Goal: Task Accomplishment & Management: Complete application form

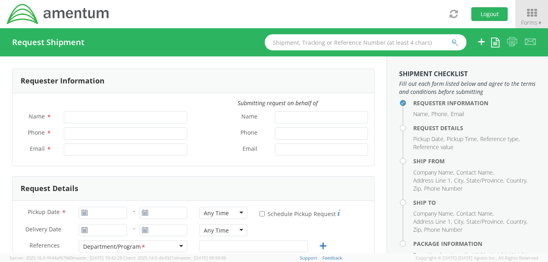
type input "[PERSON_NAME]"
type input "[PHONE_NUMBER]"
type input "[PERSON_NAME][EMAIL_ADDRESS][PERSON_NAME][DOMAIN_NAME]"
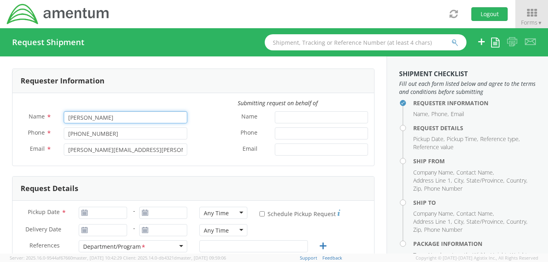
click at [86, 115] on input "[PERSON_NAME]" at bounding box center [126, 117] width 124 height 12
select select "4914.01.00.F.2427.MNGMT"
click at [339, 158] on div "Email *" at bounding box center [283, 152] width 181 height 16
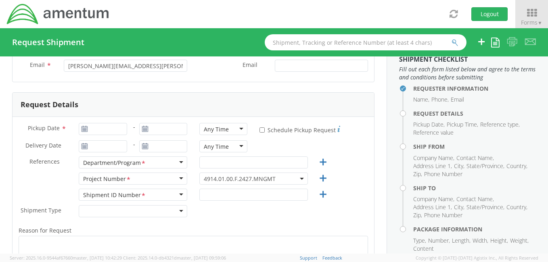
scroll to position [78, 0]
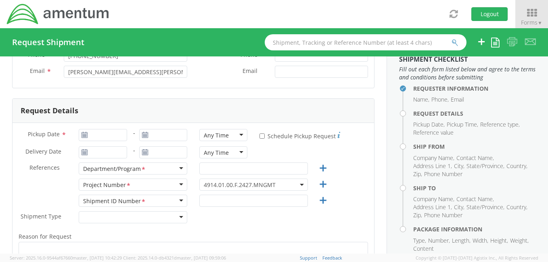
click at [142, 132] on icon at bounding box center [145, 135] width 7 height 6
click at [143, 135] on use at bounding box center [145, 135] width 6 height 6
click at [84, 132] on icon at bounding box center [84, 135] width 7 height 6
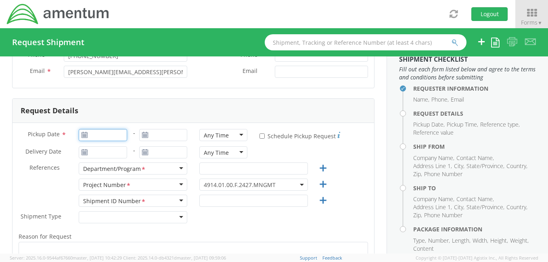
type input "08/12/2025"
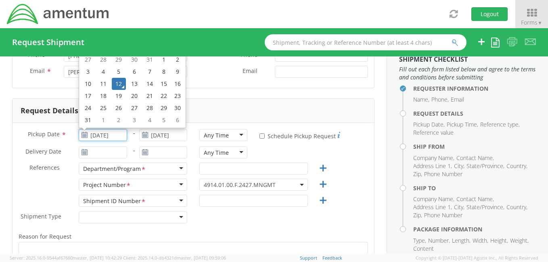
drag, startPoint x: 84, startPoint y: 132, endPoint x: 98, endPoint y: 133, distance: 13.8
click at [98, 133] on input "08/12/2025" at bounding box center [103, 135] width 48 height 12
click at [165, 82] on td "15" at bounding box center [164, 84] width 14 height 12
type input "[DATE]"
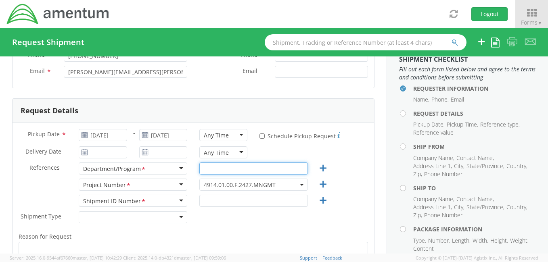
click at [204, 170] on input "text" at bounding box center [253, 169] width 109 height 12
type input "COLDS"
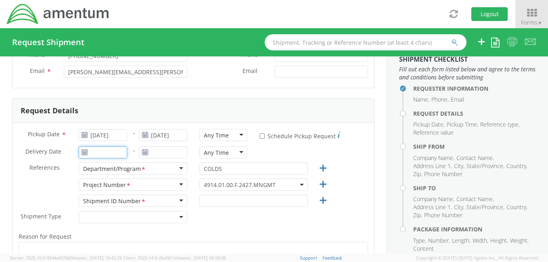
type input "08/12/2025"
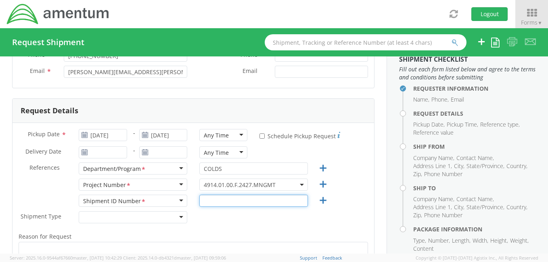
type input "003"
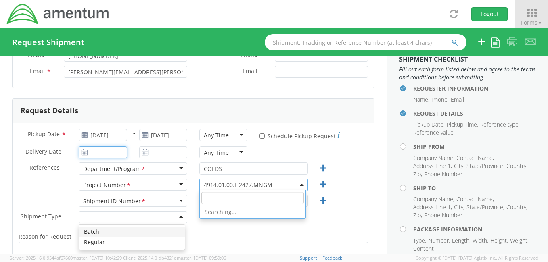
type input "08/12/2025"
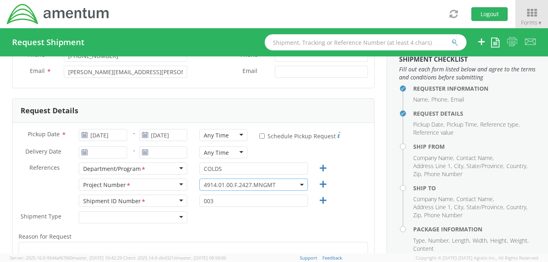
click at [300, 184] on b at bounding box center [302, 185] width 4 height 2
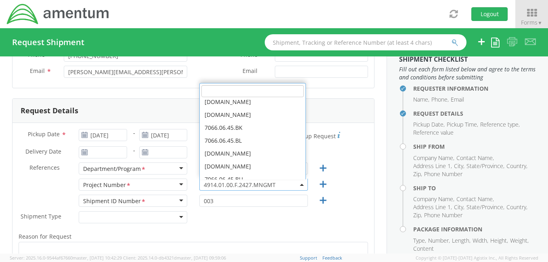
scroll to position [32, 0]
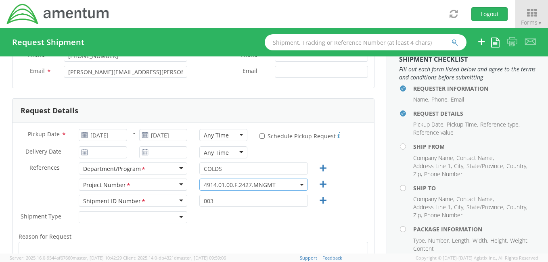
click at [294, 184] on span "4914.01.00.F.2427.MNGMT" at bounding box center [254, 185] width 100 height 8
click at [296, 182] on span "4914.01.00.F.2427.MNGMT" at bounding box center [254, 185] width 100 height 8
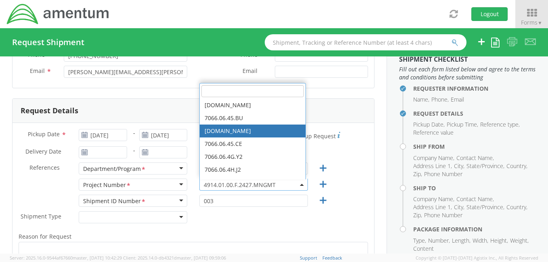
scroll to position [0, 0]
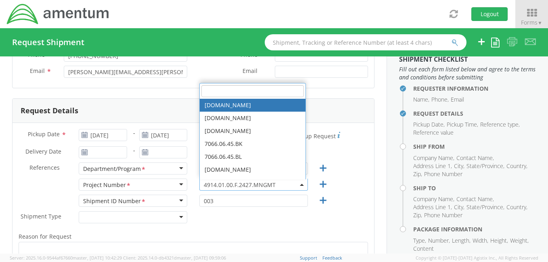
click at [235, 87] on input "search" at bounding box center [252, 91] width 103 height 12
type input "4914.01.01.f"
select select "4914.01.01.F.2527.MNGM3"
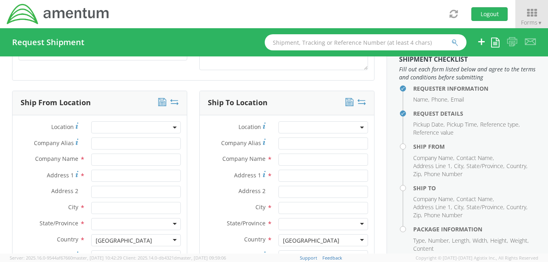
scroll to position [369, 0]
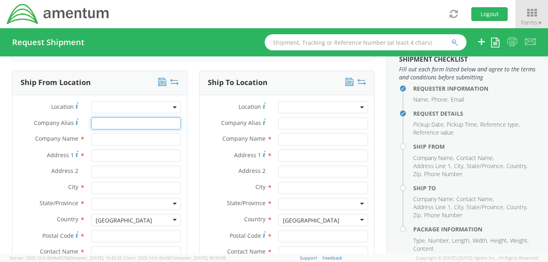
click at [113, 122] on input "Company Alias *" at bounding box center [136, 123] width 90 height 12
type input "Amentum Services, Inc."
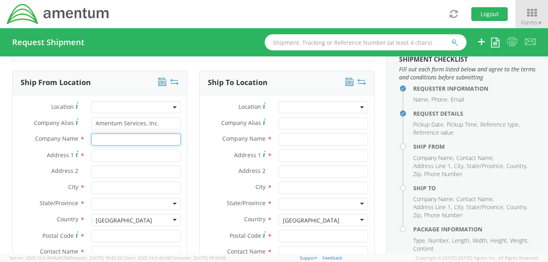
type input "Amentum Services, Inc."
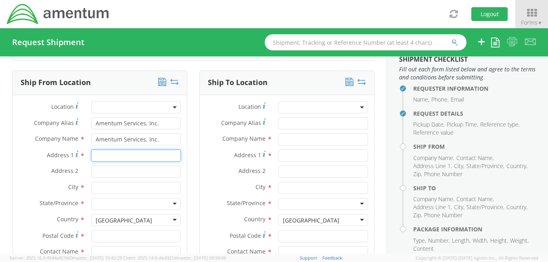
type input "Hilton Homewood Suites"
type input "[STREET_ADDRESS]"
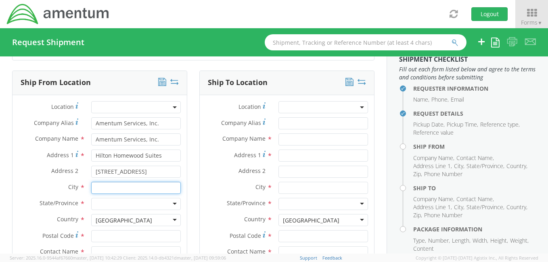
type input "[US_STATE][GEOGRAPHIC_DATA]"
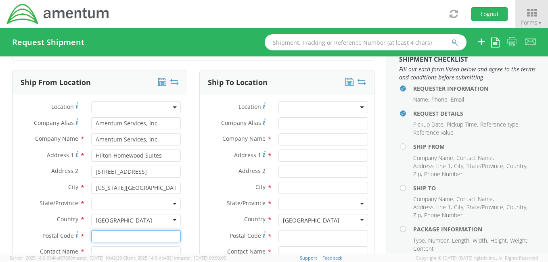
type input "92155"
type input "[PERSON_NAME]"
type input "8588679449"
type input "Matthew.Rowley@amentum.com"
type input "Amentum Services, Inc."
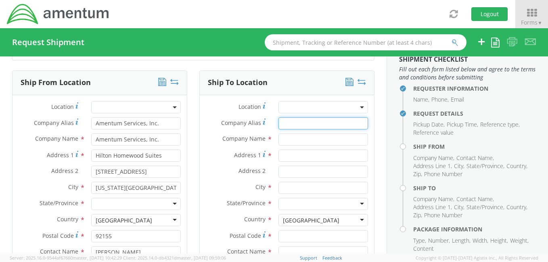
type input "Amentum Services, Inc."
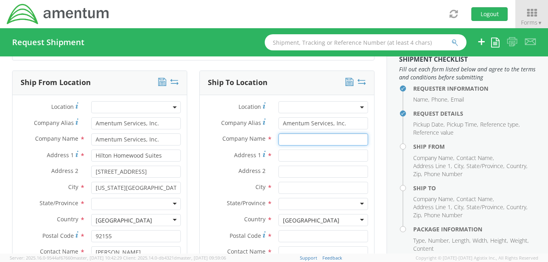
type input "Amentum Services, Inc."
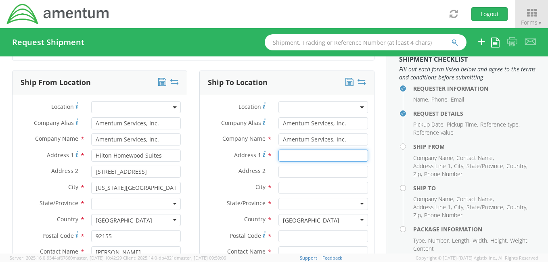
type input "Hilton Homewood Suites"
type input "[STREET_ADDRESS]"
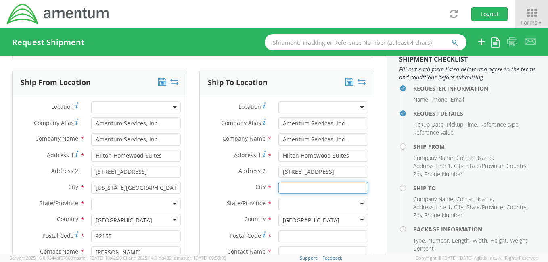
type input "[US_STATE][GEOGRAPHIC_DATA]"
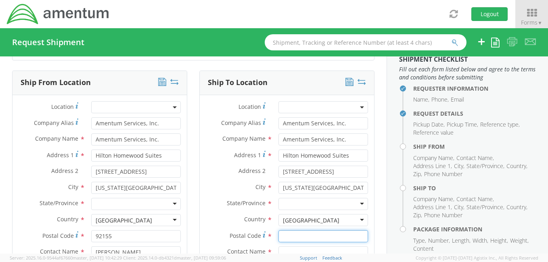
type input "92155"
type input "[PERSON_NAME]"
type input "8588679449"
type input "Matthew.Rowley@amentum.com"
type input "Amentum Services, Inc."
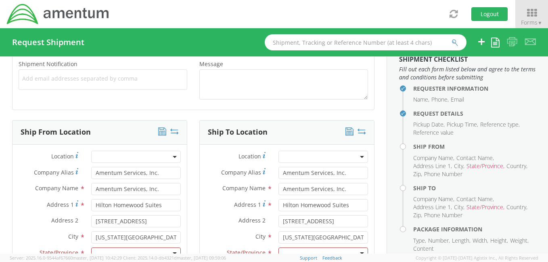
scroll to position [342, 0]
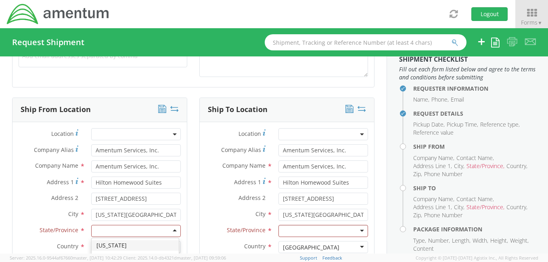
click at [173, 229] on div at bounding box center [136, 231] width 90 height 12
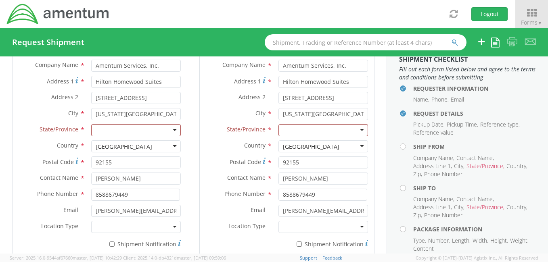
scroll to position [450, 0]
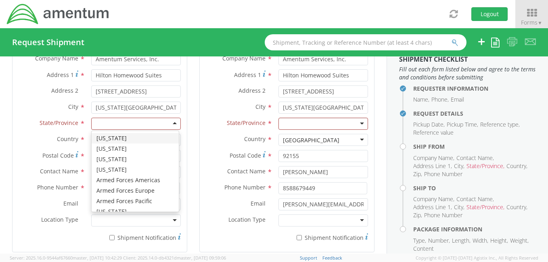
click at [171, 121] on div at bounding box center [136, 124] width 90 height 12
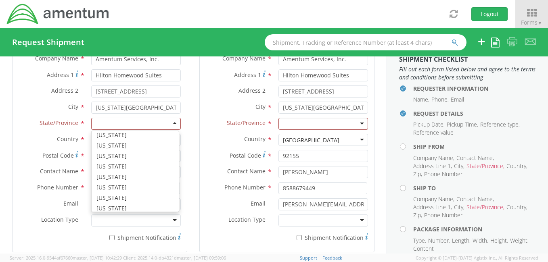
scroll to position [493, 0]
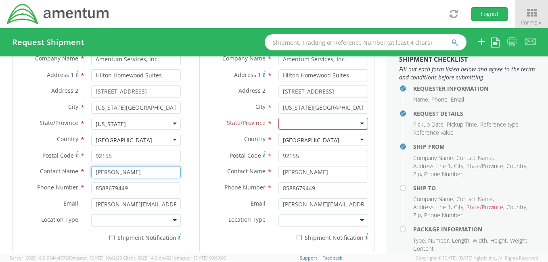
drag, startPoint x: 150, startPoint y: 173, endPoint x: 89, endPoint y: 148, distance: 66.1
click at [80, 166] on div "Contact Name * Matthew Rowley" at bounding box center [100, 172] width 174 height 12
type input "[PERSON_NAME]"
click at [193, 166] on div "Ship To Location Location * Company Alias * Amentum Services, Inc. Company Name…" at bounding box center [286, 126] width 187 height 273
click at [125, 157] on input "92155" at bounding box center [136, 156] width 90 height 12
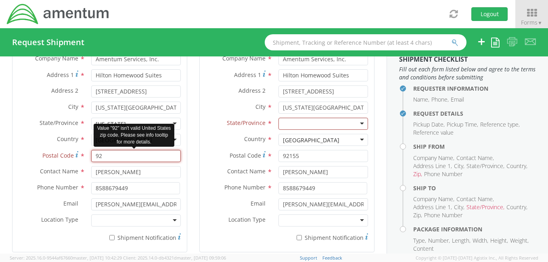
type input "9"
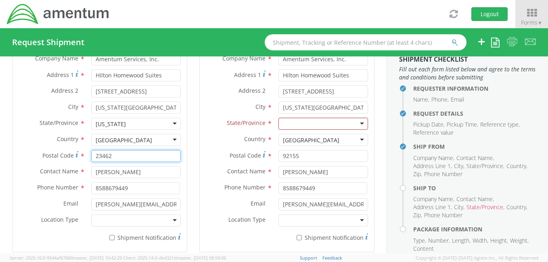
type input "23462"
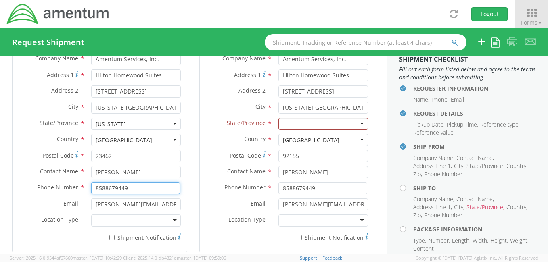
click at [137, 187] on input "8588679449" at bounding box center [135, 188] width 89 height 12
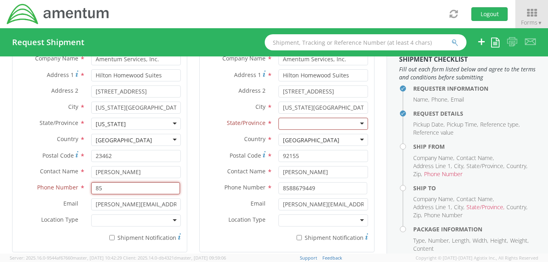
type input "8"
click at [173, 204] on input "Matthew.Rowley@amentum.com" at bounding box center [136, 205] width 90 height 12
click at [94, 186] on input "619-" at bounding box center [135, 188] width 89 height 12
click at [110, 187] on input "619-" at bounding box center [135, 188] width 89 height 12
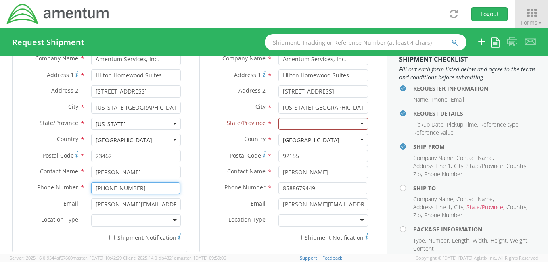
type input "[PHONE_NUMBER]"
drag, startPoint x: 174, startPoint y: 203, endPoint x: 84, endPoint y: 198, distance: 90.2
click at [85, 199] on div "Matthew.Rowley@amentum.com" at bounding box center [136, 205] width 102 height 12
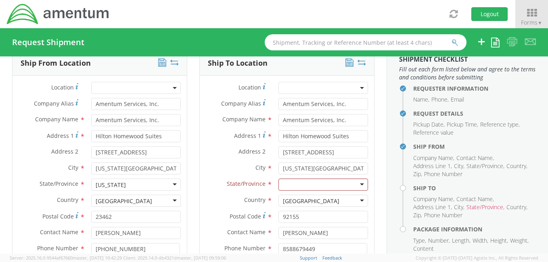
scroll to position [391, 0]
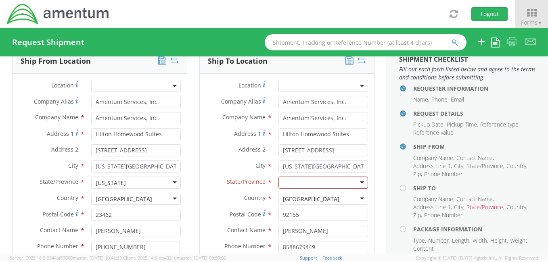
type input "[PERSON_NAME][EMAIL_ADDRESS][PERSON_NAME]"
drag, startPoint x: 348, startPoint y: 133, endPoint x: 274, endPoint y: 134, distance: 73.9
click at [274, 134] on div "Hilton Homewood Suites" at bounding box center [324, 134] width 102 height 12
drag, startPoint x: 279, startPoint y: 132, endPoint x: 295, endPoint y: 133, distance: 15.8
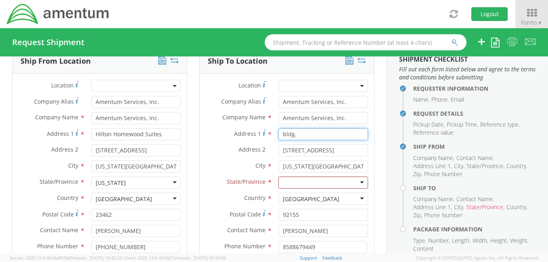
click at [295, 133] on input "bldg." at bounding box center [324, 134] width 90 height 12
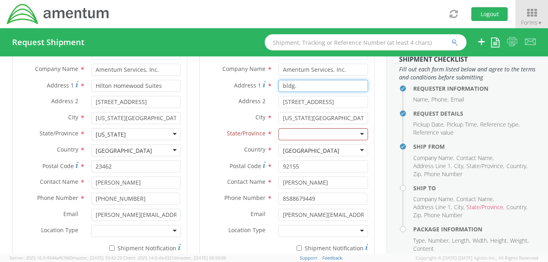
scroll to position [442, 0]
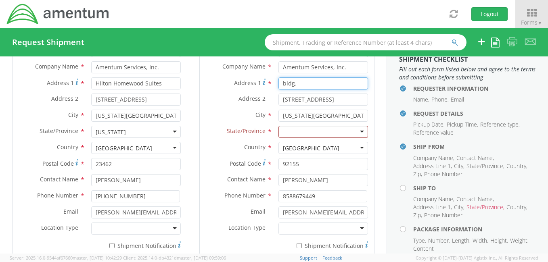
click at [290, 82] on input "bldg." at bounding box center [324, 84] width 90 height 12
type input "Bldg. 207 Rm. 224"
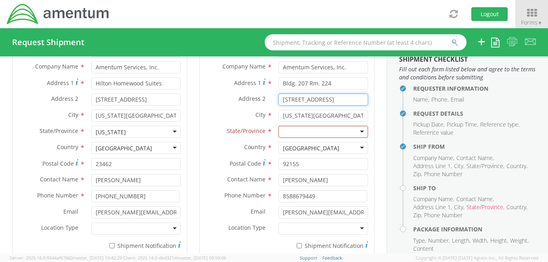
drag, startPoint x: 342, startPoint y: 98, endPoint x: 260, endPoint y: 95, distance: 82.0
click at [260, 95] on div "Address 2 * 5733 Cleveland Street" at bounding box center [287, 100] width 174 height 12
type input "NAB Coronado"
click at [247, 113] on label "City *" at bounding box center [236, 115] width 73 height 10
drag, startPoint x: 318, startPoint y: 114, endPoint x: 273, endPoint y: 115, distance: 44.4
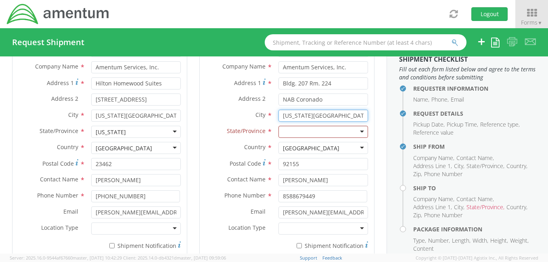
click at [273, 115] on div "Virginia Beach searching..." at bounding box center [324, 116] width 102 height 12
click at [222, 110] on label "City *" at bounding box center [236, 115] width 73 height 10
drag, startPoint x: 291, startPoint y: 112, endPoint x: 298, endPoint y: 111, distance: 6.7
click at [291, 112] on input "San diego" at bounding box center [324, 116] width 90 height 12
type input "[GEOGRAPHIC_DATA]"
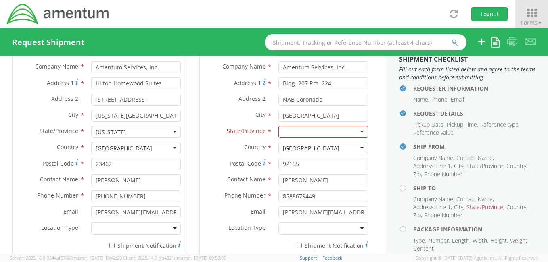
click at [375, 123] on div "Requester Information Submitting request on behalf of Name * Virgilio Ramirez P…" at bounding box center [193, 267] width 387 height 1305
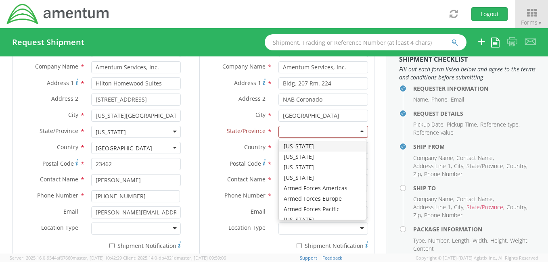
click at [355, 129] on div at bounding box center [324, 132] width 90 height 12
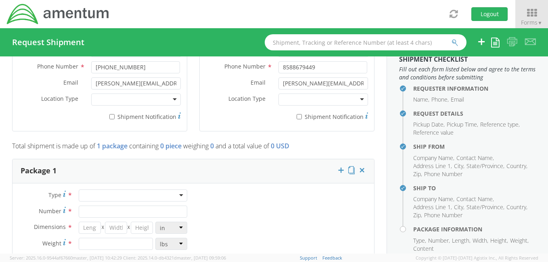
scroll to position [583, 0]
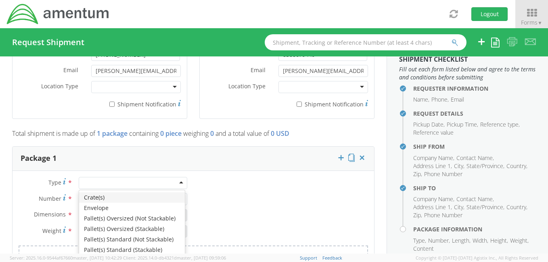
click at [180, 179] on div at bounding box center [133, 183] width 109 height 12
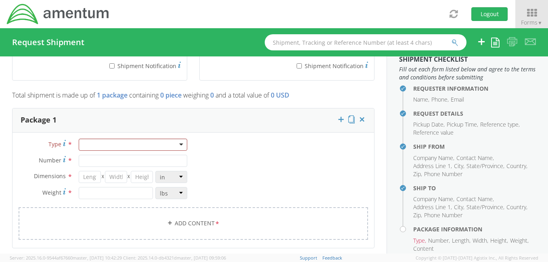
scroll to position [638, 0]
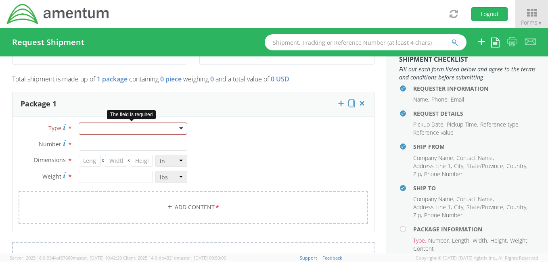
click at [180, 128] on div at bounding box center [133, 129] width 109 height 12
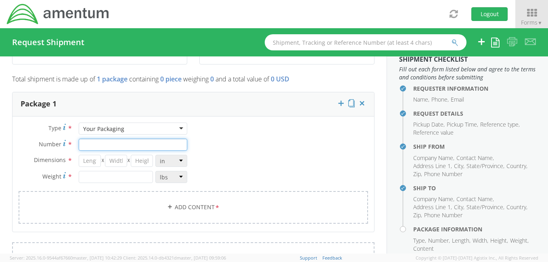
click at [101, 144] on input "Number *" at bounding box center [133, 145] width 109 height 12
type input "1"
click at [98, 160] on input "number" at bounding box center [90, 161] width 22 height 12
type input "35"
click at [123, 158] on input "number" at bounding box center [116, 161] width 22 height 12
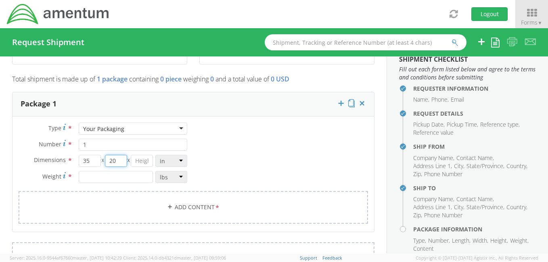
type input "20"
click at [138, 159] on input "number" at bounding box center [142, 161] width 22 height 12
type input "17"
click at [123, 177] on input "number" at bounding box center [116, 177] width 74 height 12
type input "100.0"
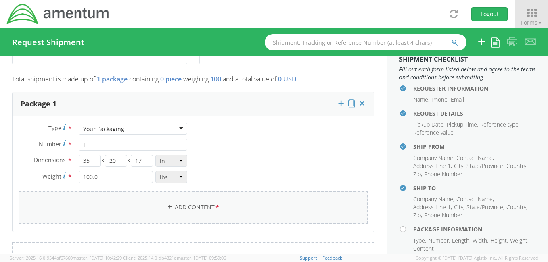
click at [203, 204] on link "Add Content *" at bounding box center [194, 207] width 350 height 33
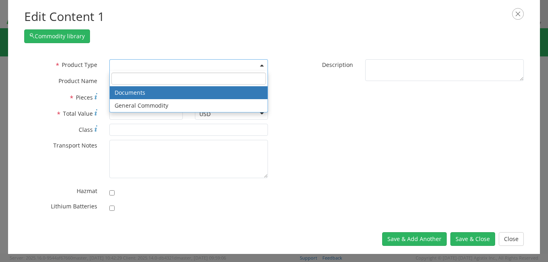
click at [262, 65] on b at bounding box center [262, 66] width 4 height 2
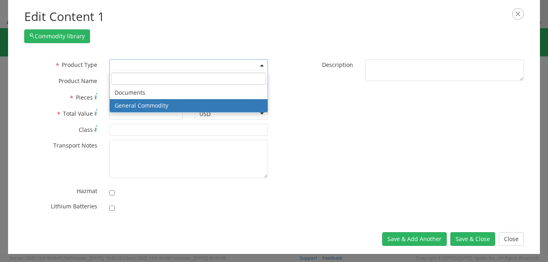
select select "COMMODITY"
type input "General Commodity"
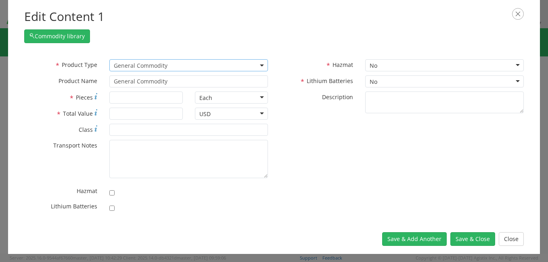
click at [362, 98] on div at bounding box center [444, 103] width 171 height 22
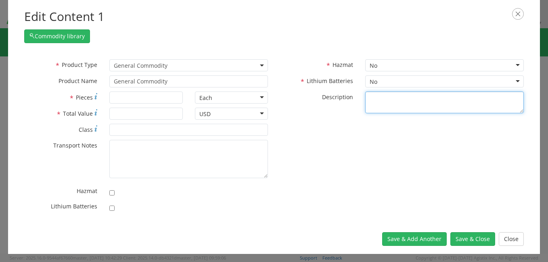
click at [368, 99] on textarea "* Description" at bounding box center [444, 103] width 159 height 22
type textarea "US NAVY TRAINING MATERIALS"
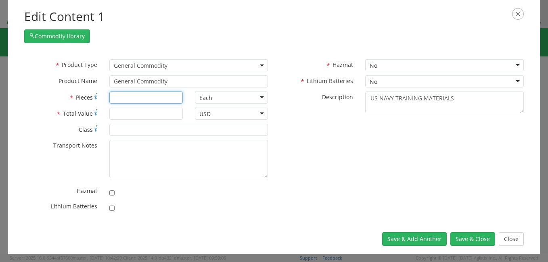
click at [147, 98] on input "* Pieces" at bounding box center [145, 98] width 73 height 12
type input "35"
click at [135, 114] on input "* Total Value" at bounding box center [145, 114] width 73 height 12
type input "300.00"
drag, startPoint x: 544, startPoint y: 38, endPoint x: 545, endPoint y: 13, distance: 25.4
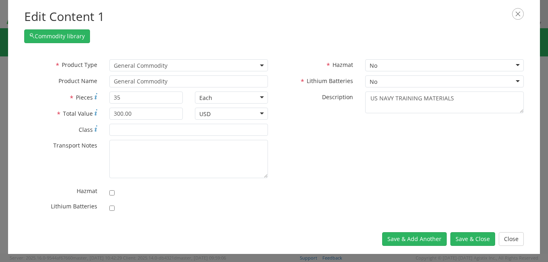
click at [545, 13] on div "Edit Content 1 Commodity library * Product Type Documents General Commodity Gen…" at bounding box center [274, 131] width 548 height 262
click at [467, 238] on button "Save & Close" at bounding box center [473, 240] width 45 height 14
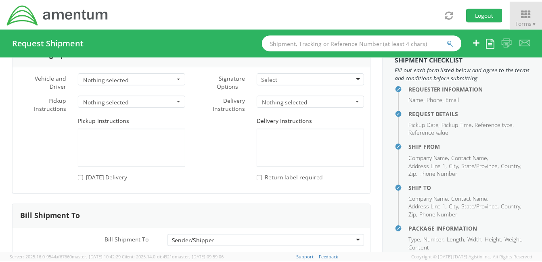
scroll to position [1194, 0]
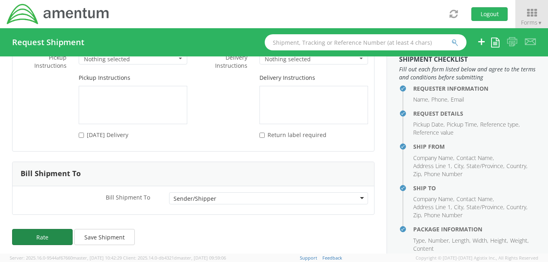
click at [38, 232] on button "Rate" at bounding box center [42, 237] width 61 height 16
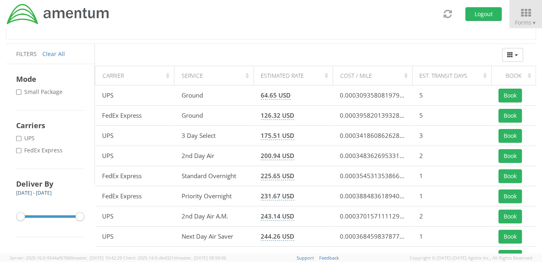
scroll to position [105, 0]
click at [18, 149] on input "* FedEx Express" at bounding box center [18, 150] width 5 height 5
checkbox input "true"
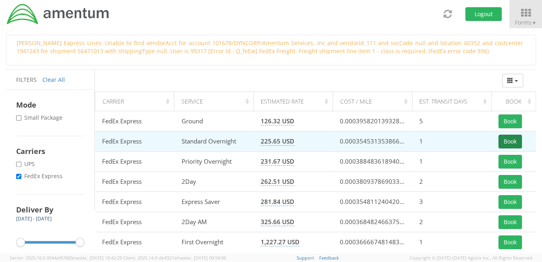
click at [510, 143] on button "Book" at bounding box center [510, 142] width 23 height 14
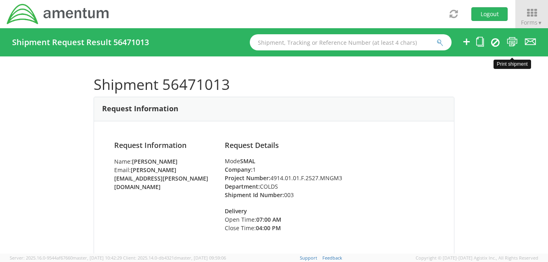
click at [512, 41] on icon at bounding box center [512, 42] width 11 height 10
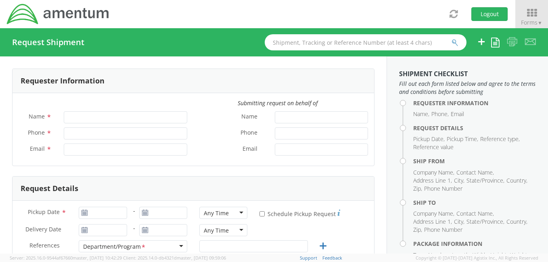
type input "[PERSON_NAME]"
type input "[PHONE_NUMBER]"
type input "[PERSON_NAME][EMAIL_ADDRESS][PERSON_NAME][DOMAIN_NAME]"
select select "4914.01.00.F.2427.MNGMT"
click at [526, 14] on icon at bounding box center [532, 12] width 38 height 11
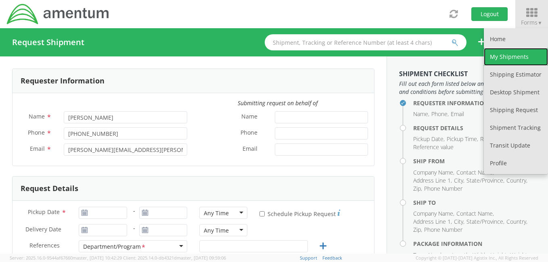
click at [507, 54] on link "My Shipments" at bounding box center [516, 57] width 64 height 18
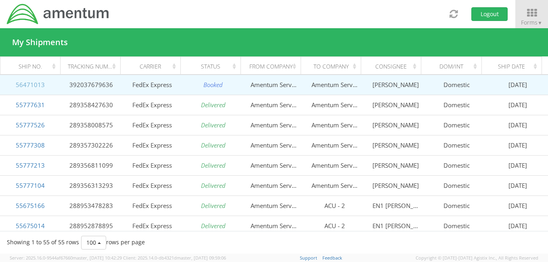
click at [23, 85] on link "56471013" at bounding box center [30, 85] width 29 height 8
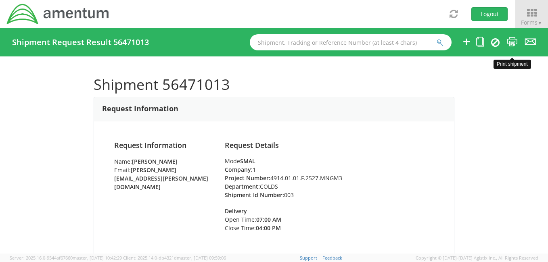
click at [513, 44] on icon at bounding box center [512, 42] width 11 height 10
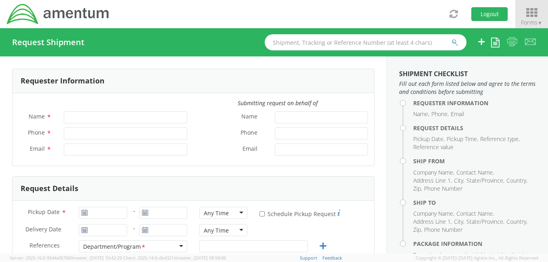
click at [529, 11] on icon at bounding box center [532, 12] width 38 height 11
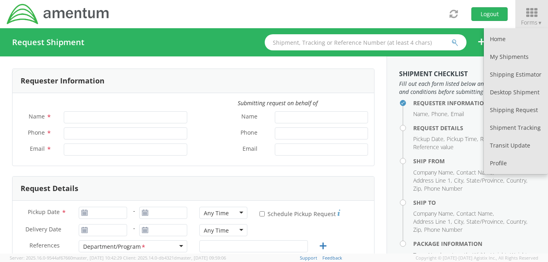
type input "[PERSON_NAME]"
type input "[PHONE_NUMBER]"
type input "[PERSON_NAME][EMAIL_ADDRESS][PERSON_NAME][DOMAIN_NAME]"
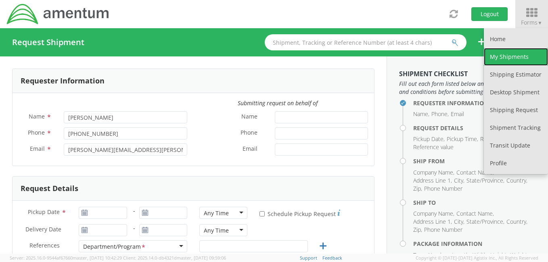
click at [513, 55] on link "My Shipments" at bounding box center [516, 57] width 64 height 18
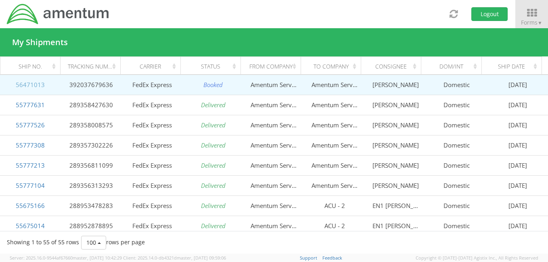
click at [31, 86] on link "56471013" at bounding box center [30, 85] width 29 height 8
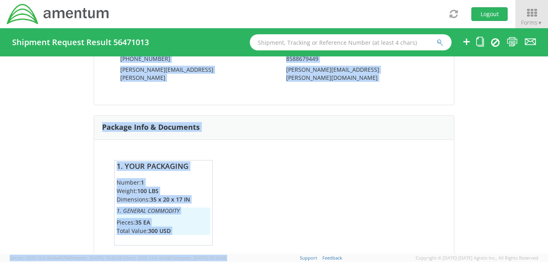
scroll to position [627, 0]
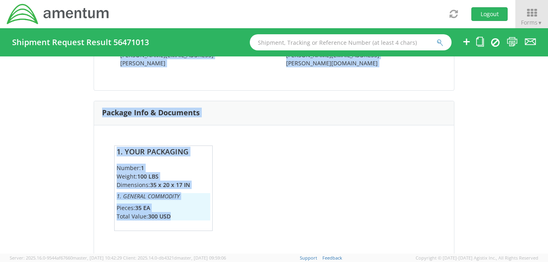
drag, startPoint x: 93, startPoint y: 86, endPoint x: 313, endPoint y: 228, distance: 262.3
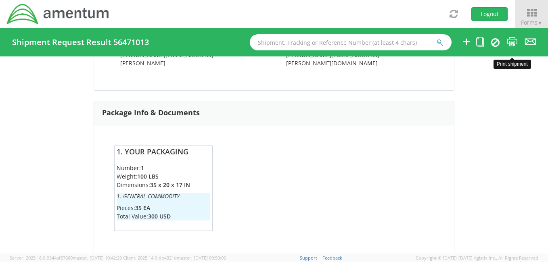
click at [510, 40] on icon at bounding box center [512, 42] width 11 height 10
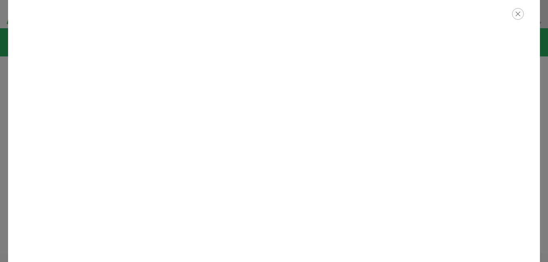
click at [513, 18] on button "button" at bounding box center [518, 14] width 12 height 12
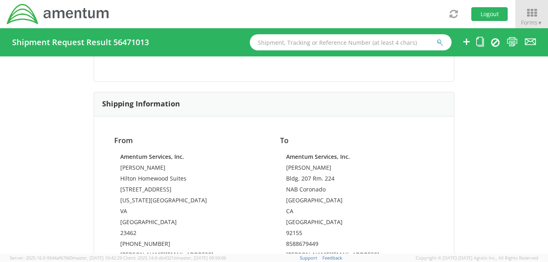
scroll to position [0, 0]
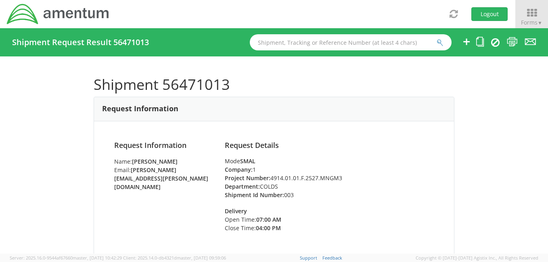
click at [94, 86] on h1 "Shipment 56471013" at bounding box center [274, 85] width 361 height 16
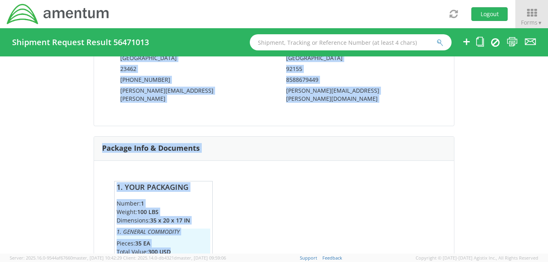
scroll to position [627, 0]
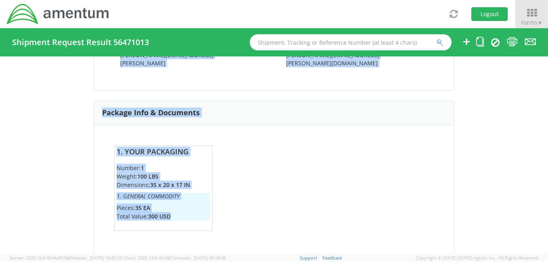
drag, startPoint x: 91, startPoint y: 86, endPoint x: 302, endPoint y: 237, distance: 259.0
